Goal: Book appointment/travel/reservation

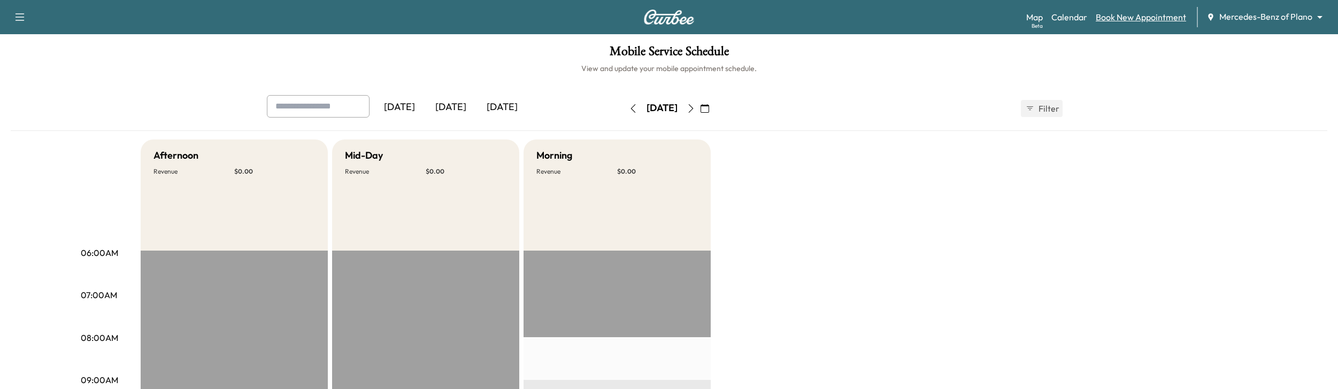
click at [1123, 14] on link "Book New Appointment" at bounding box center [1141, 17] width 90 height 13
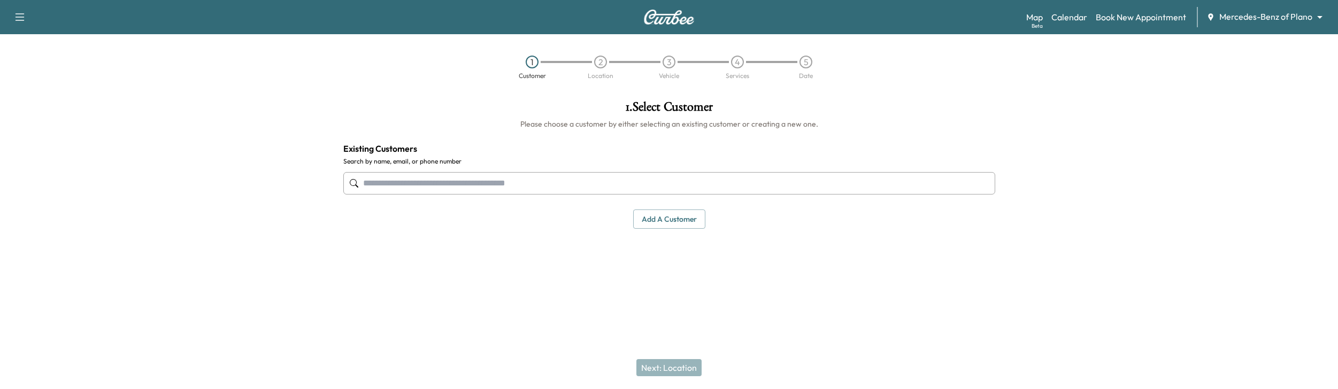
click at [844, 182] on input "text" at bounding box center [669, 183] width 652 height 22
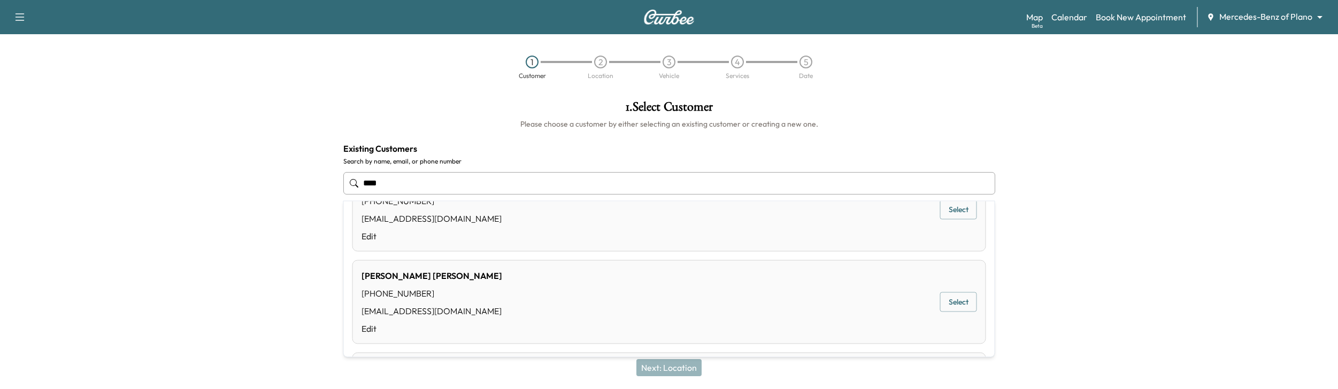
scroll to position [519, 0]
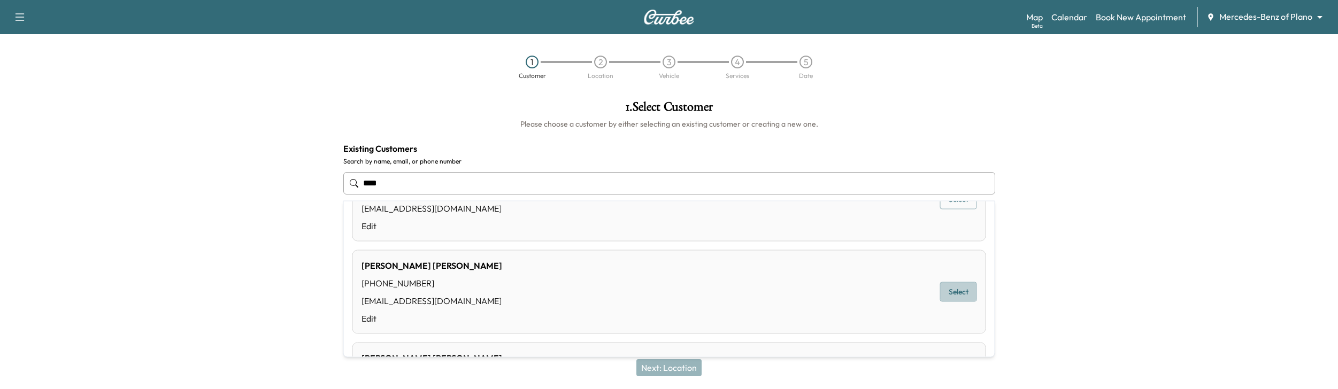
click at [953, 289] on button "Select" at bounding box center [958, 292] width 37 height 20
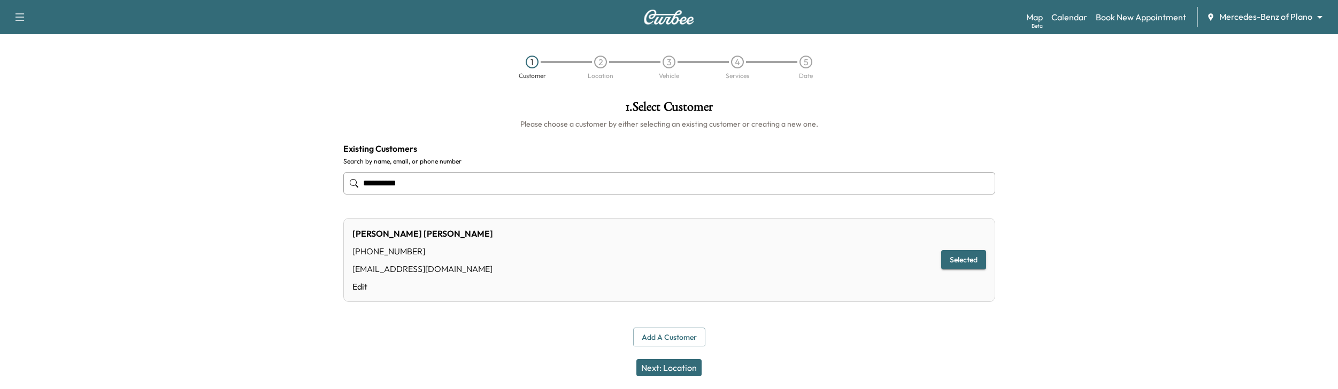
type input "**********"
click at [651, 367] on button "Next: Location" at bounding box center [668, 367] width 65 height 17
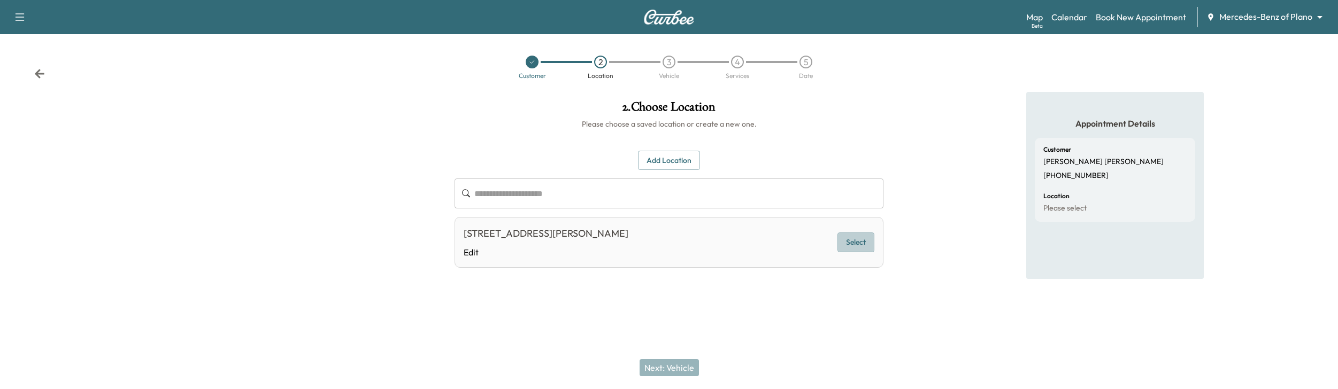
click at [861, 243] on button "Select" at bounding box center [856, 243] width 37 height 20
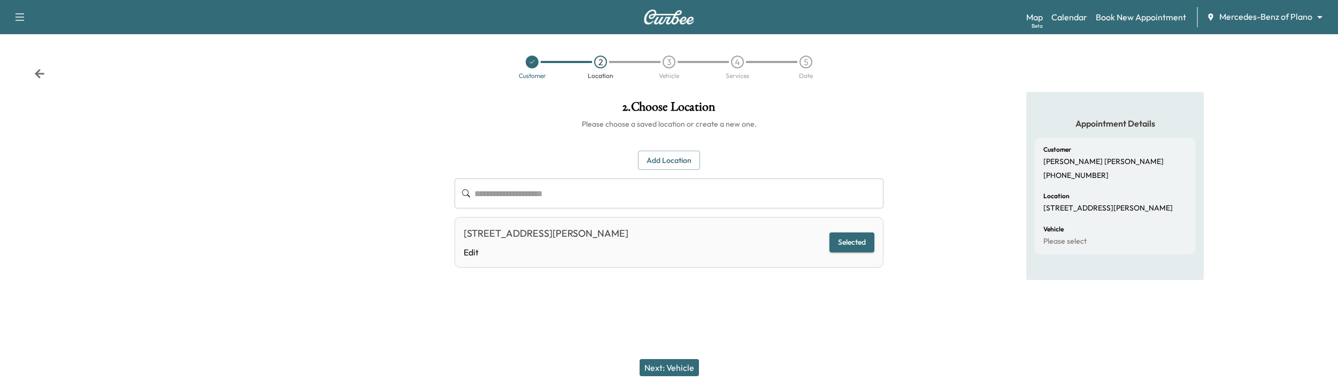
click at [661, 367] on button "Next: Vehicle" at bounding box center [669, 367] width 59 height 17
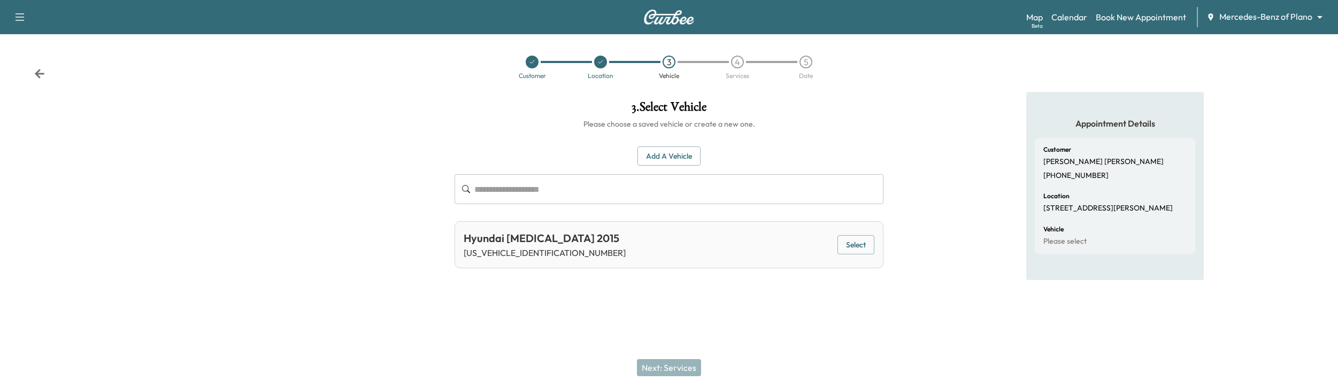
click at [862, 241] on button "Select" at bounding box center [856, 245] width 37 height 20
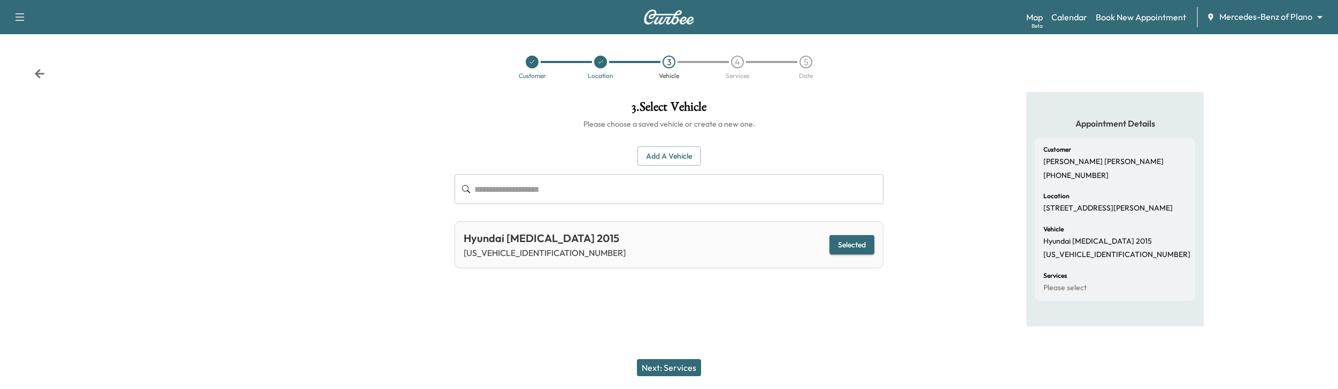
click at [684, 364] on button "Next: Services" at bounding box center [669, 367] width 64 height 17
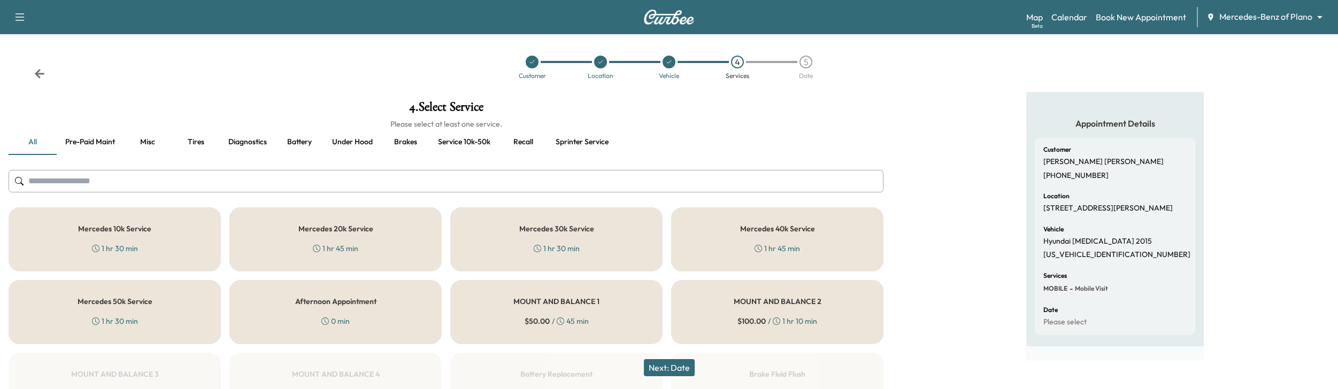
click at [486, 325] on div "MOUNT AND BALANCE 1 $ 50.00 / 45 min" at bounding box center [556, 312] width 212 height 64
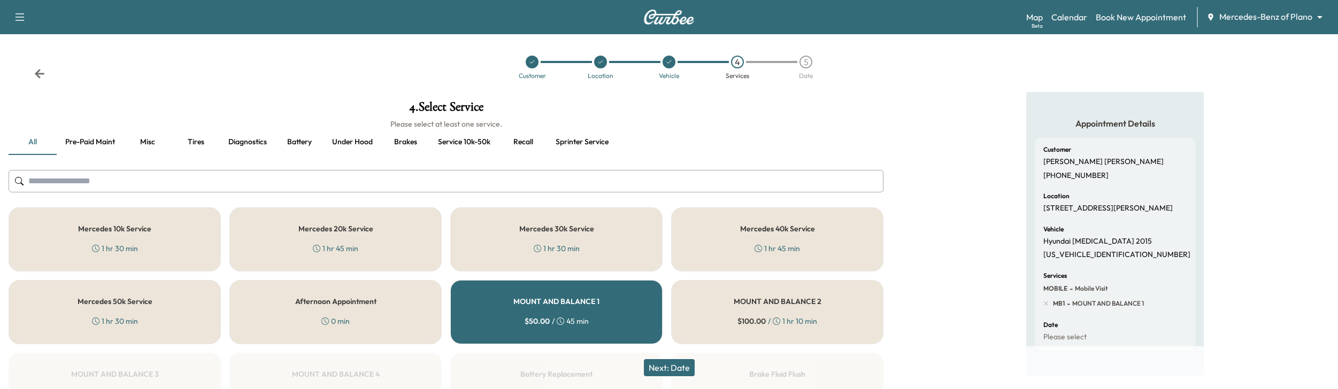
click at [659, 367] on button "Next: Date" at bounding box center [669, 367] width 51 height 17
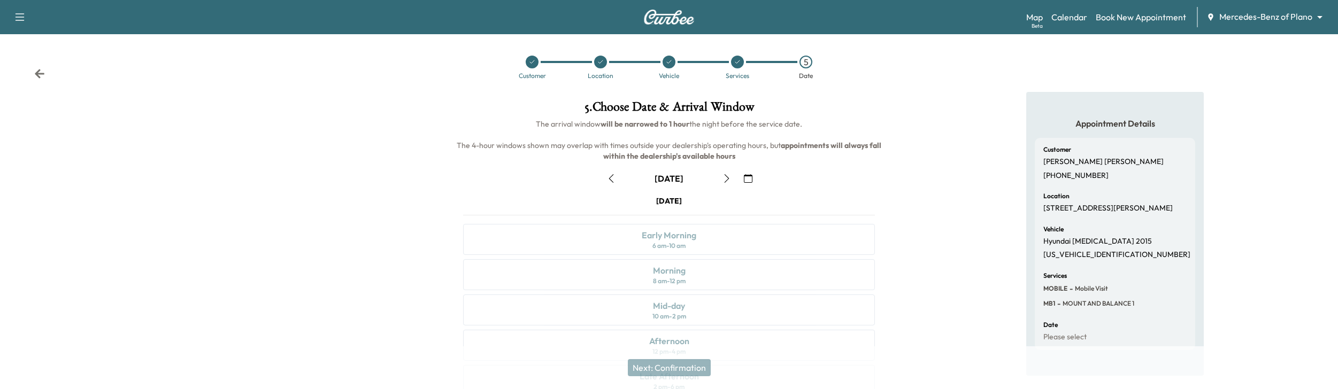
click at [727, 181] on icon "button" at bounding box center [727, 178] width 9 height 9
click at [748, 177] on icon "button" at bounding box center [748, 178] width 9 height 9
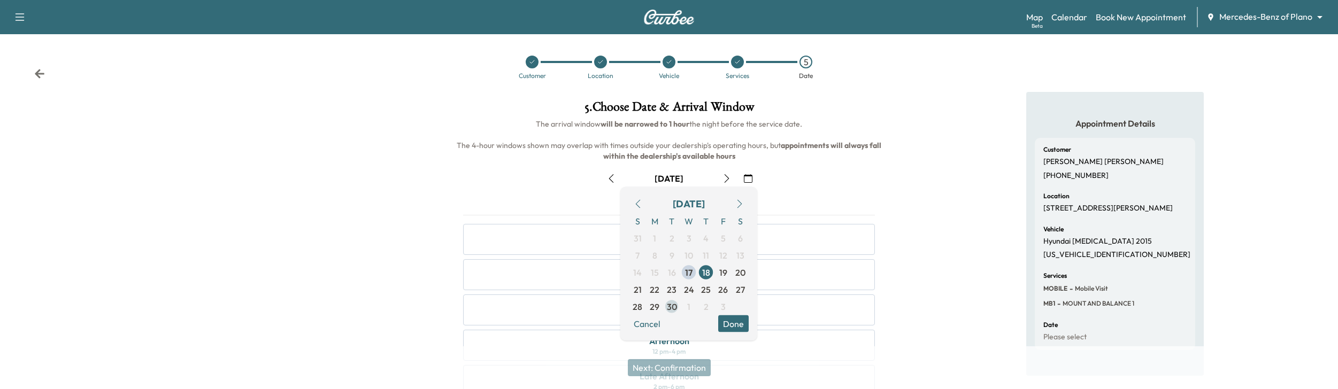
click at [670, 308] on span "30" at bounding box center [672, 307] width 10 height 13
click at [734, 325] on button "Done" at bounding box center [733, 324] width 30 height 17
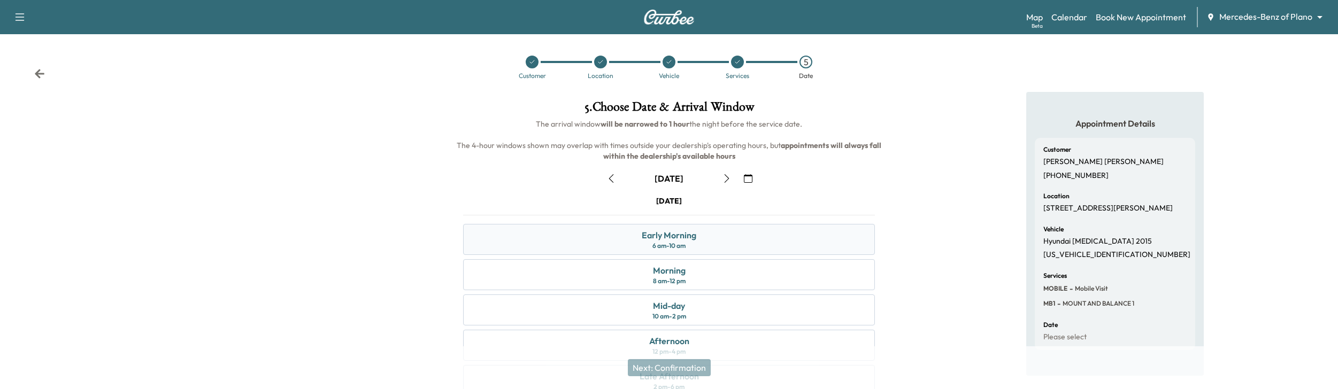
click at [694, 234] on div "Early Morning" at bounding box center [669, 235] width 55 height 13
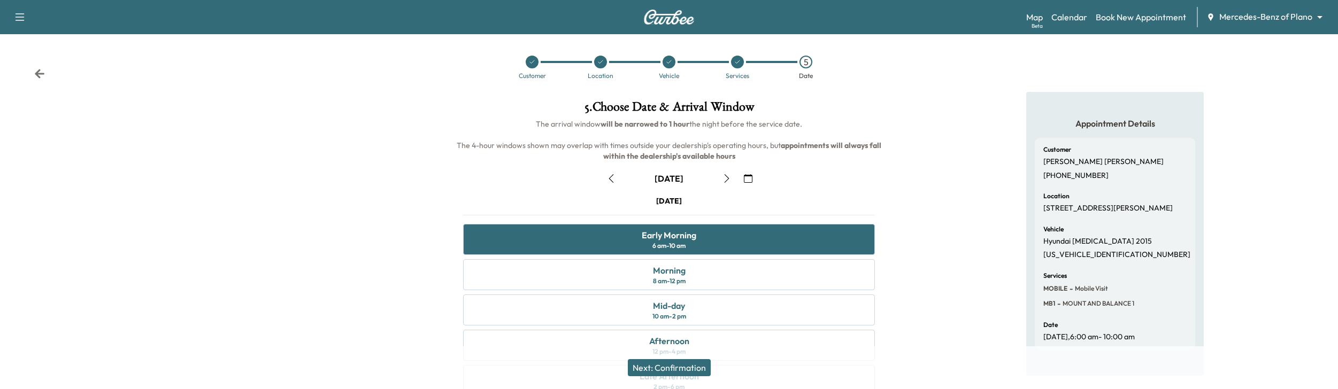
click at [662, 367] on button "Next: Confirmation" at bounding box center [669, 367] width 83 height 17
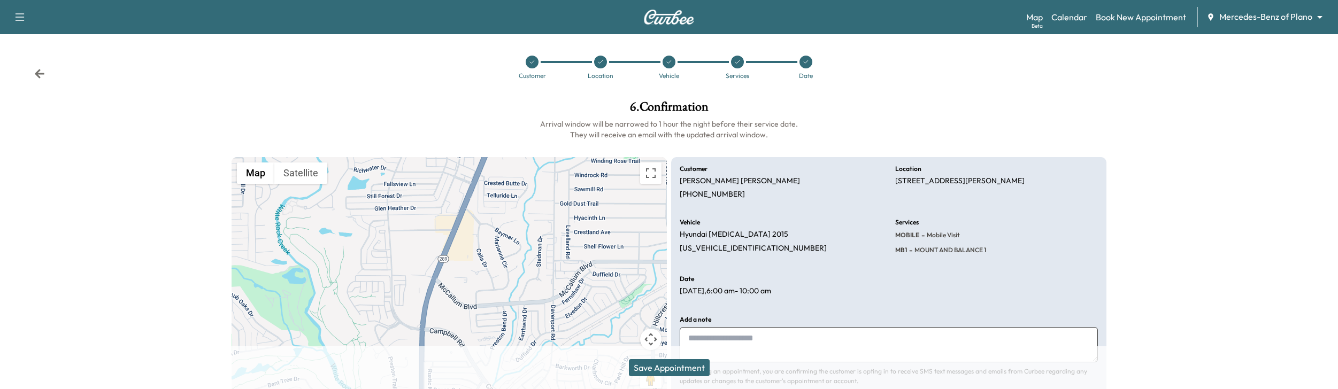
click at [662, 367] on button "Save Appointment" at bounding box center [669, 367] width 81 height 17
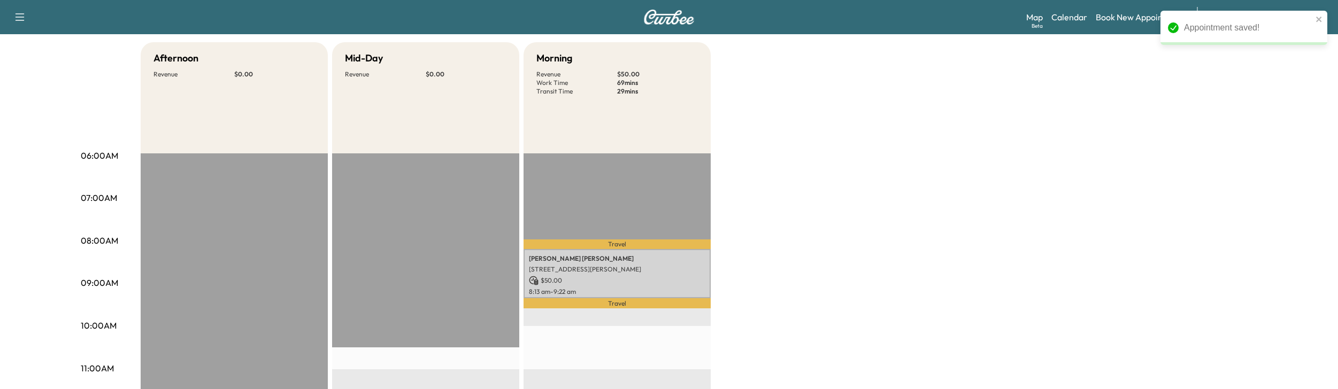
scroll to position [141, 0]
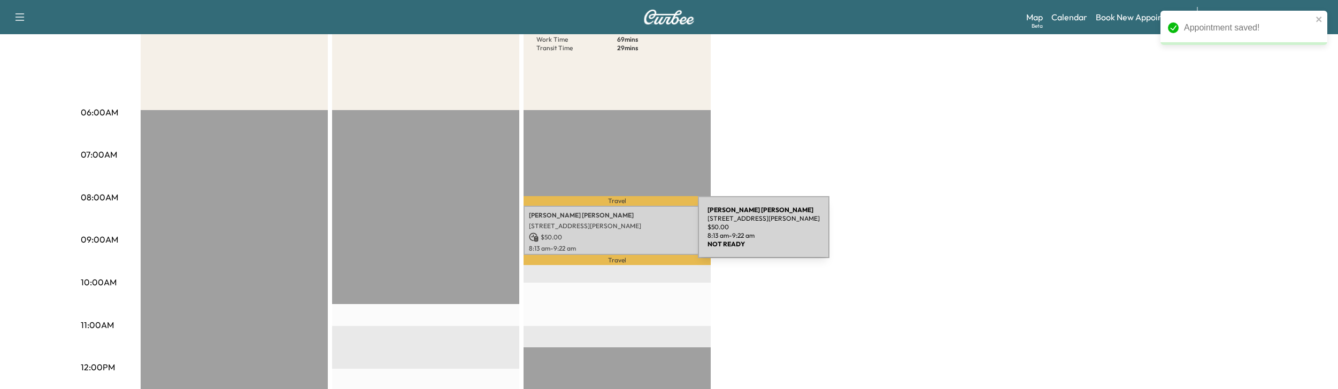
click at [618, 234] on p "$ 50.00" at bounding box center [617, 238] width 177 height 10
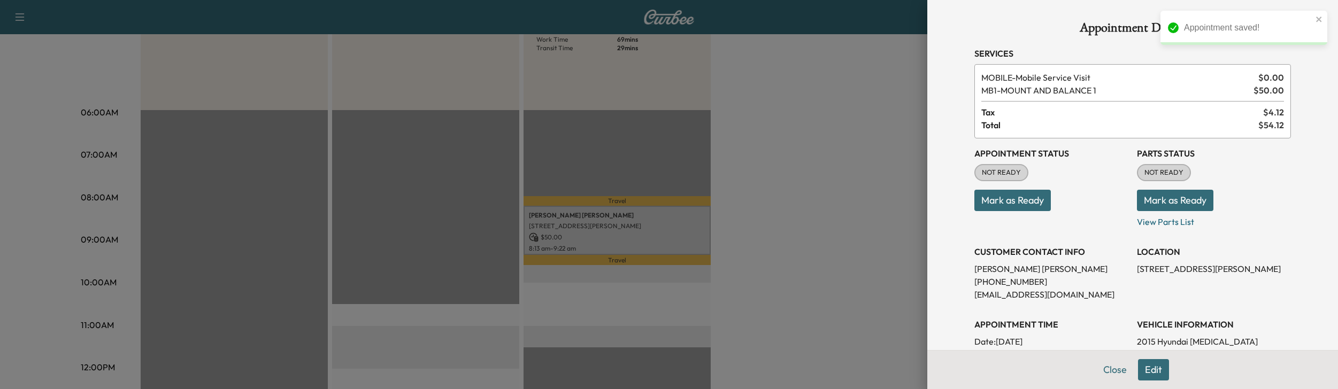
click at [1143, 369] on button "Edit" at bounding box center [1153, 369] width 31 height 21
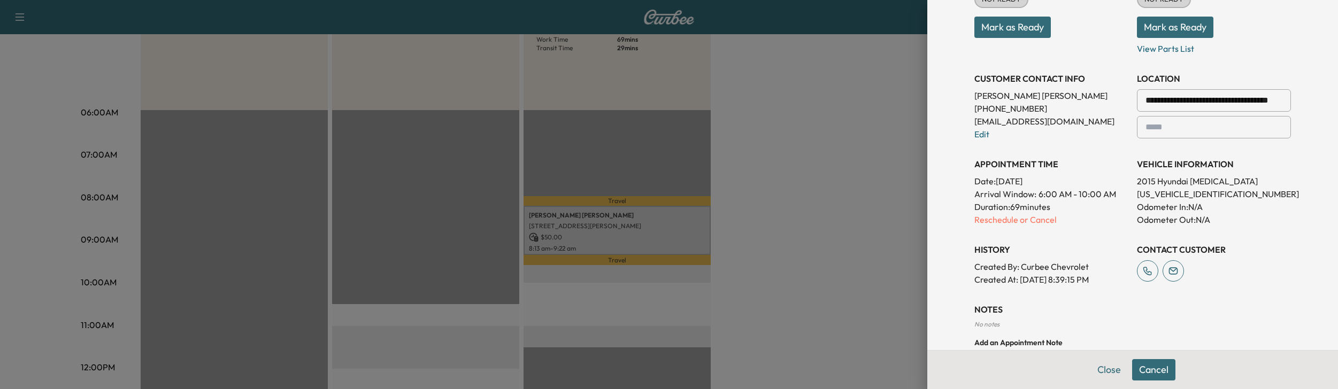
scroll to position [198, 0]
click at [1008, 218] on p "Reschedule or Cancel" at bounding box center [1052, 217] width 154 height 13
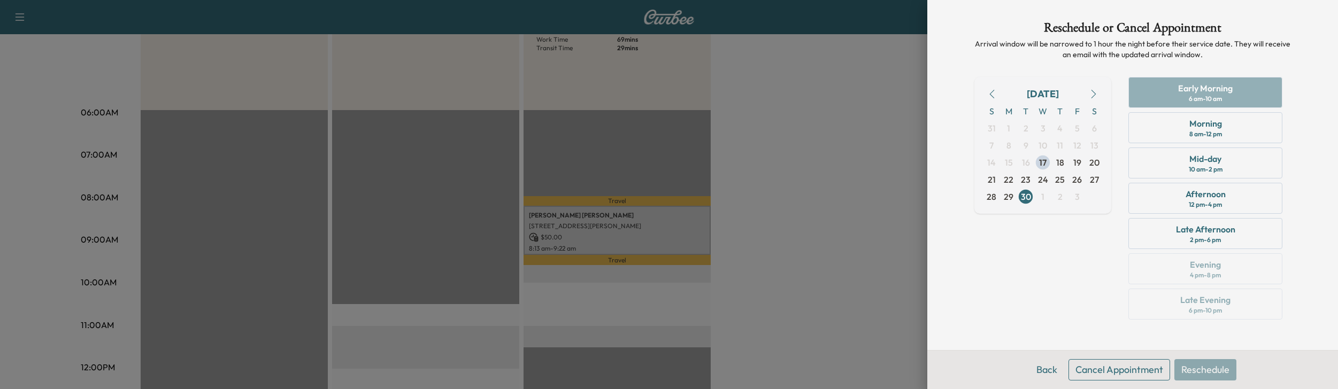
click at [1106, 374] on button "Cancel Appointment" at bounding box center [1120, 369] width 102 height 21
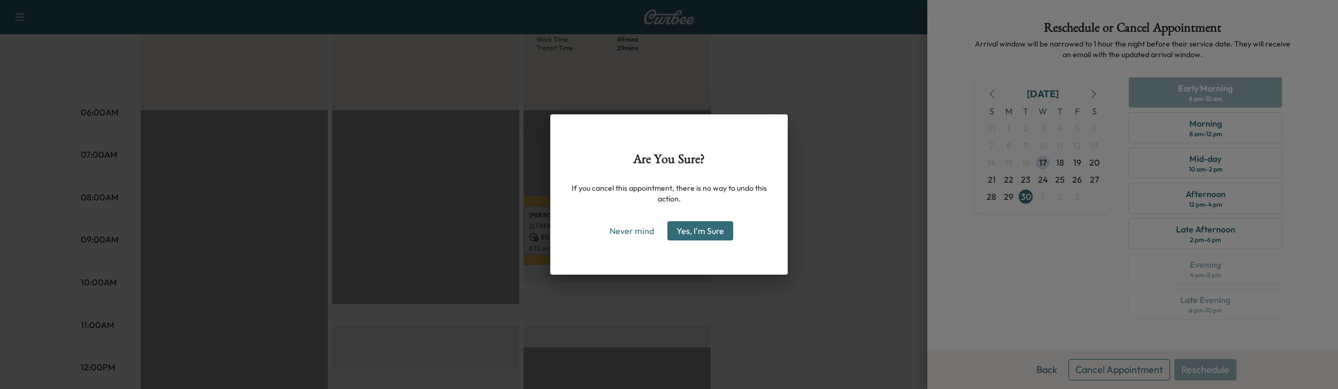
click at [691, 228] on button "Yes, I'm Sure" at bounding box center [701, 230] width 66 height 19
